Goal: Task Accomplishment & Management: Use online tool/utility

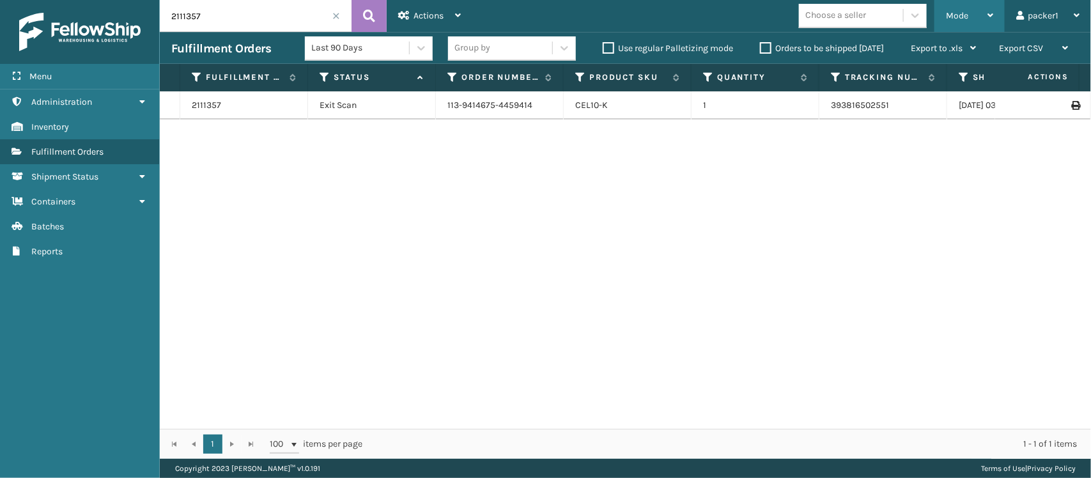
click at [952, 17] on span "Mode" at bounding box center [957, 15] width 22 height 11
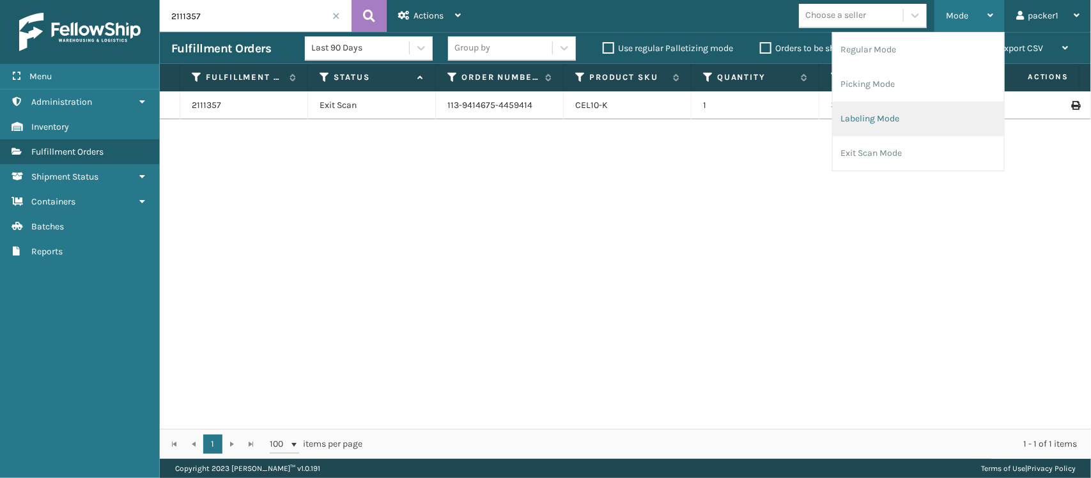
click at [920, 118] on li "Labeling Mode" at bounding box center [918, 119] width 171 height 35
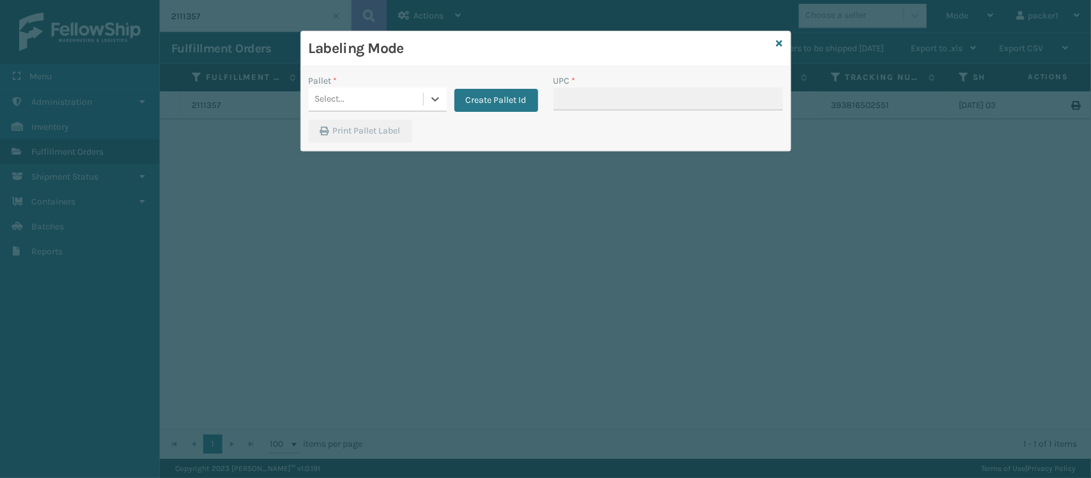
click at [410, 91] on div "Select..." at bounding box center [366, 99] width 114 height 21
click at [390, 131] on div "FDXG-V537FK6R38" at bounding box center [378, 131] width 138 height 24
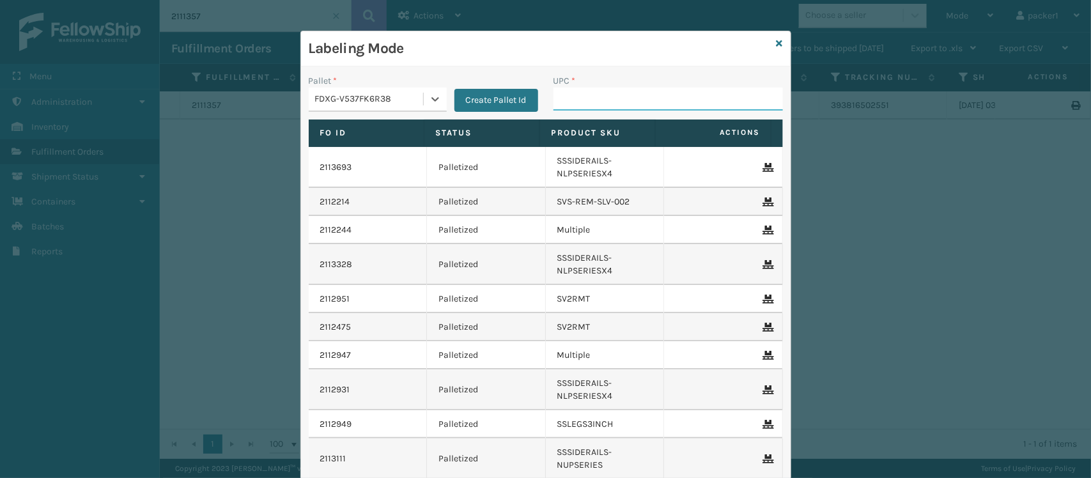
click at [605, 99] on input "UPC *" at bounding box center [667, 99] width 229 height 23
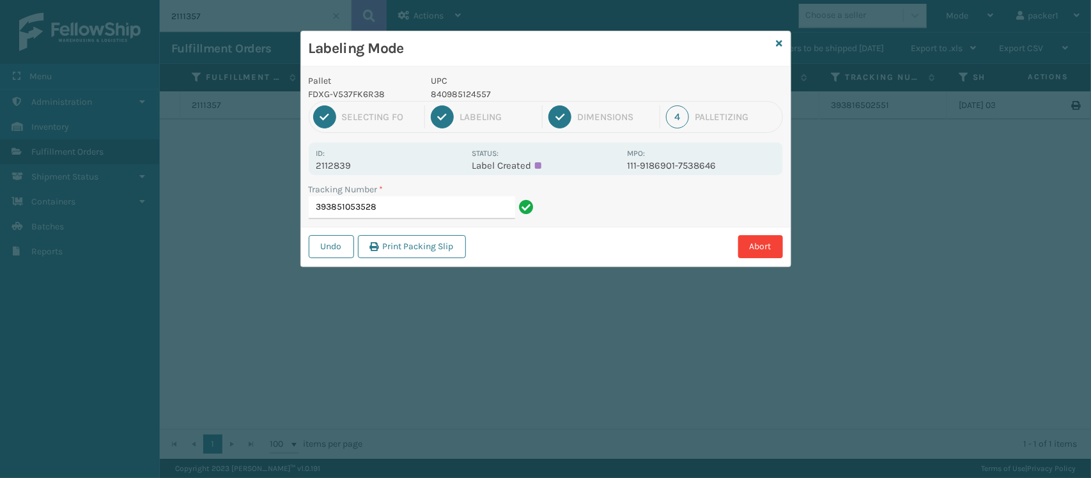
type input "393851053528"
